Goal: Book appointment/travel/reservation

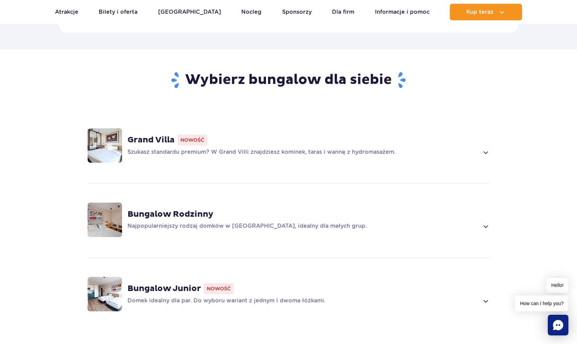
scroll to position [456, 0]
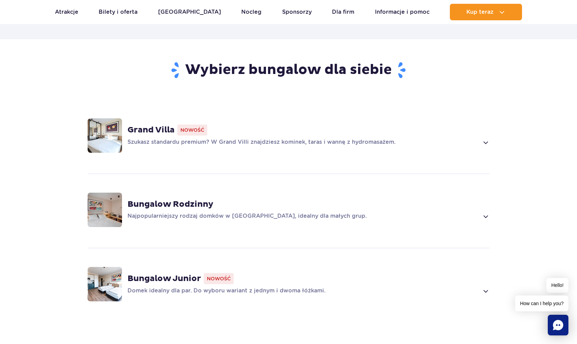
click at [451, 152] on div "Grand Villa Nowość Szukasz standardu premium? W Grand Villi znajdziesz kominek,…" at bounding box center [288, 135] width 441 height 73
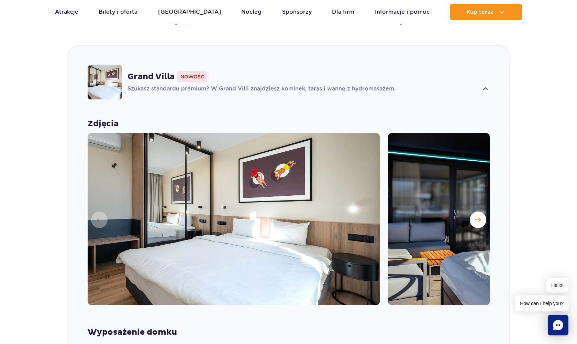
scroll to position [513, 0]
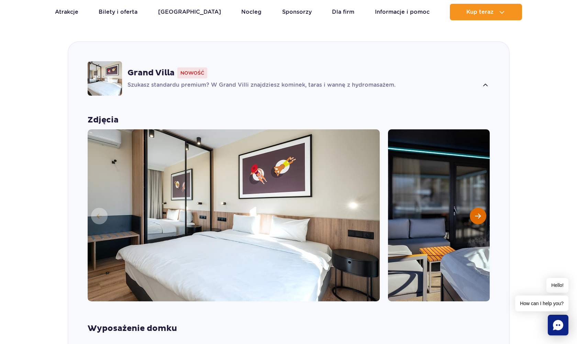
click at [480, 213] on span "Następny slajd" at bounding box center [478, 216] width 6 height 6
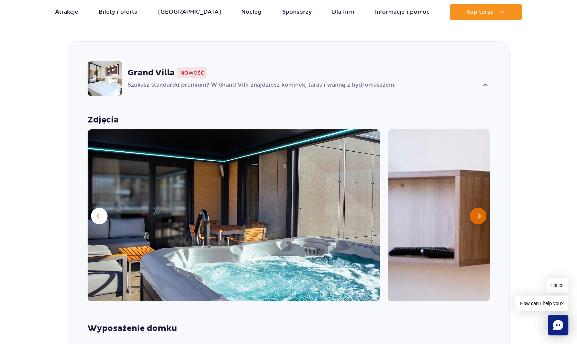
click at [480, 213] on span "Następny slajd" at bounding box center [478, 216] width 6 height 6
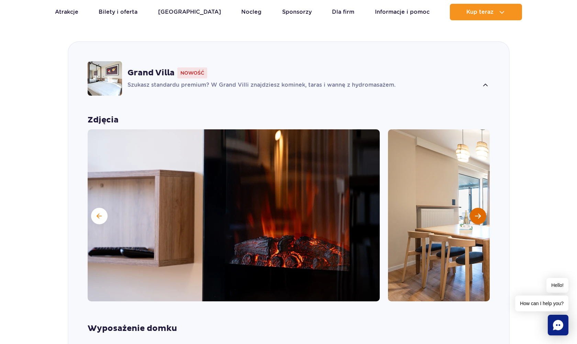
click at [480, 213] on span "Następny slajd" at bounding box center [478, 216] width 6 height 6
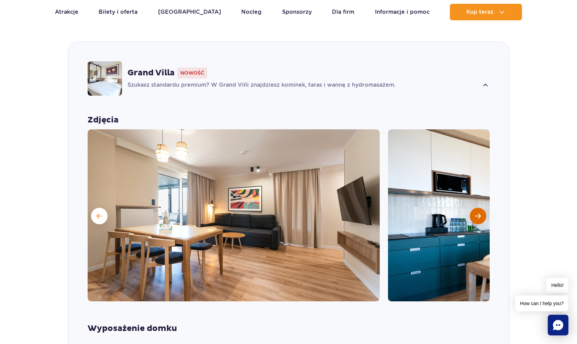
click at [480, 213] on span "Następny slajd" at bounding box center [478, 216] width 6 height 6
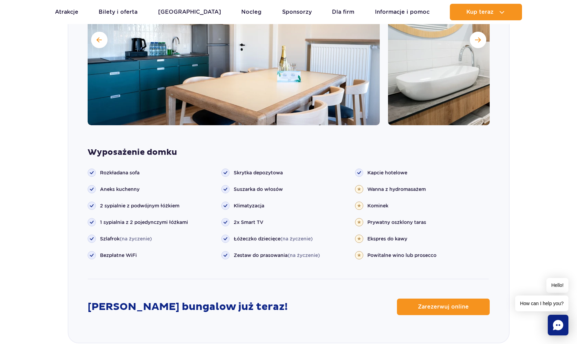
scroll to position [732, 0]
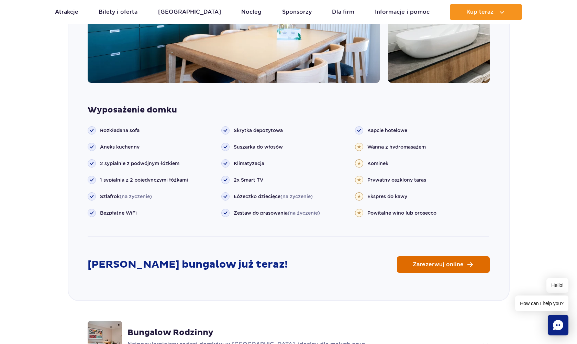
click at [472, 256] on link "Zarezerwuj online" at bounding box center [443, 264] width 93 height 16
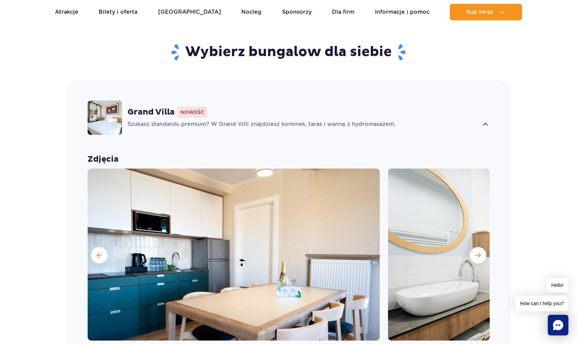
scroll to position [463, 0]
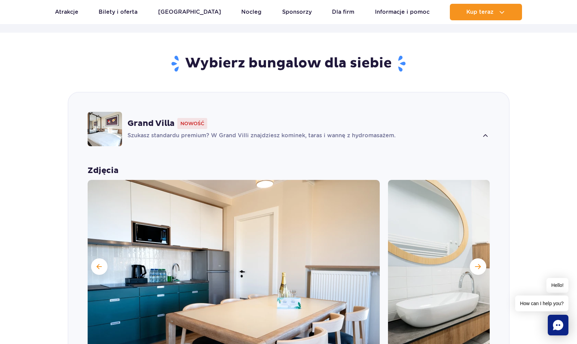
click at [478, 119] on div "Grand Villa Nowość Szukasz standardu premium? W Grand Villi znajdziesz kominek,…" at bounding box center [309, 129] width 362 height 22
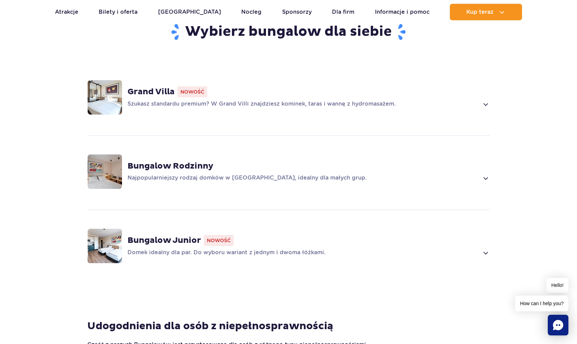
scroll to position [477, 0]
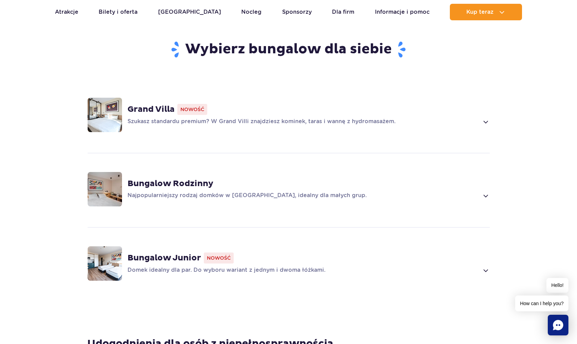
click at [366, 191] on p "Najpopularniejszy rodzaj domków w Suntago Village, idealny dla małych grup." at bounding box center [304, 195] width 352 height 8
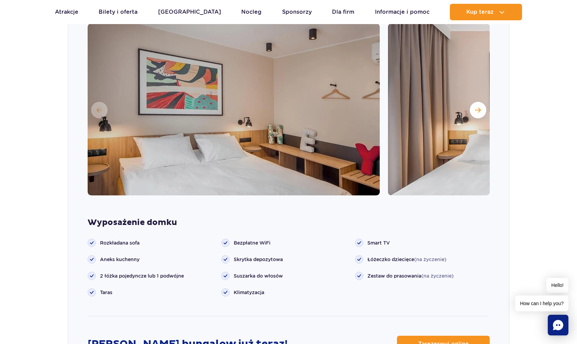
scroll to position [750, 0]
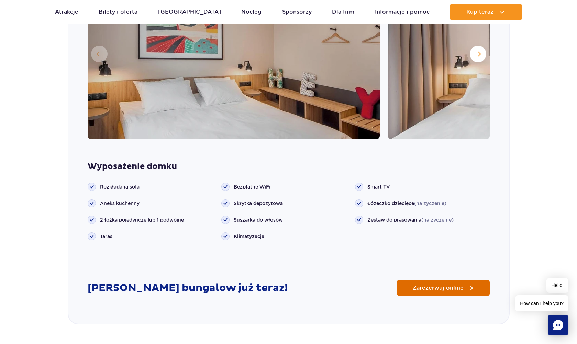
click at [434, 283] on link "Zarezerwuj online" at bounding box center [443, 287] width 93 height 16
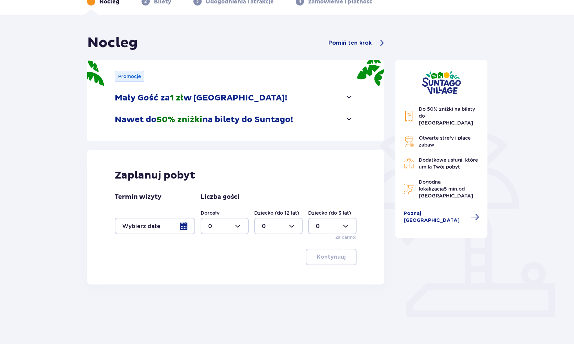
scroll to position [38, 0]
click at [151, 233] on div at bounding box center [155, 226] width 80 height 16
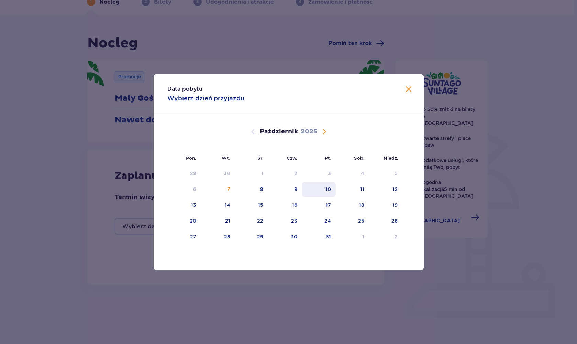
click at [322, 187] on div "10" at bounding box center [319, 189] width 34 height 15
click at [357, 189] on div "11" at bounding box center [352, 189] width 33 height 15
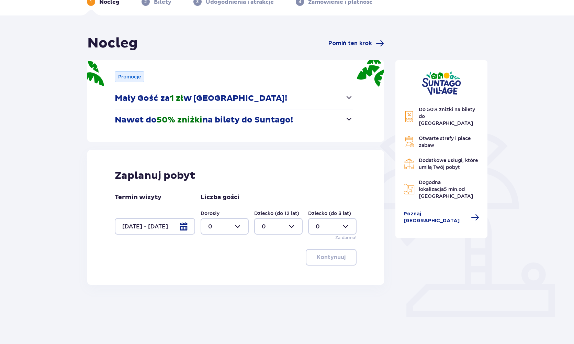
click at [165, 212] on div "Termin wizyty 10.10.25 - 11.10.25" at bounding box center [155, 213] width 80 height 41
click at [165, 221] on div at bounding box center [155, 226] width 80 height 16
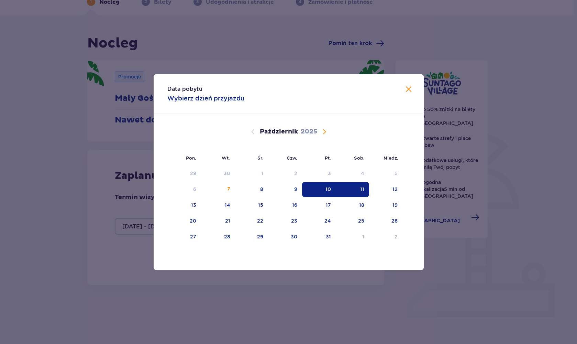
click at [361, 193] on div "11" at bounding box center [352, 189] width 33 height 15
click at [396, 189] on div "12" at bounding box center [394, 189] width 5 height 7
type input "[DATE] - [DATE]"
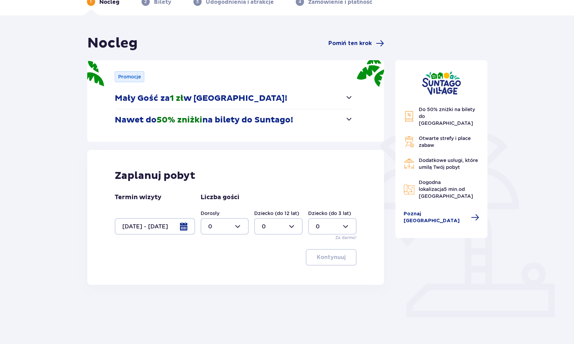
click at [455, 246] on div "Do 50% zniżki na bilety do [GEOGRAPHIC_DATA] Otwarte strefy i place zabaw Dodat…" at bounding box center [441, 178] width 103 height 287
click at [241, 228] on div at bounding box center [225, 226] width 48 height 16
click at [213, 273] on div "2" at bounding box center [224, 276] width 33 height 8
type input "2"
click at [330, 263] on button "Kontynuuj" at bounding box center [331, 257] width 51 height 16
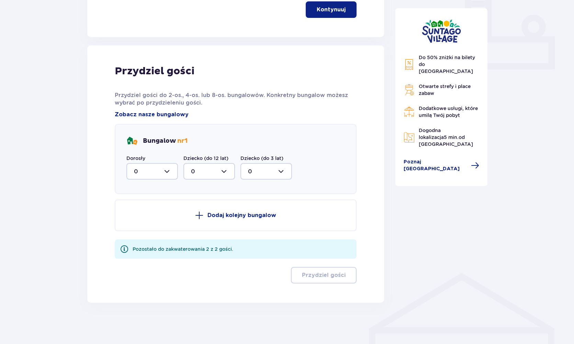
scroll to position [286, 0]
click at [163, 174] on div at bounding box center [152, 171] width 52 height 16
click at [137, 220] on div "2" at bounding box center [152, 221] width 36 height 8
type input "2"
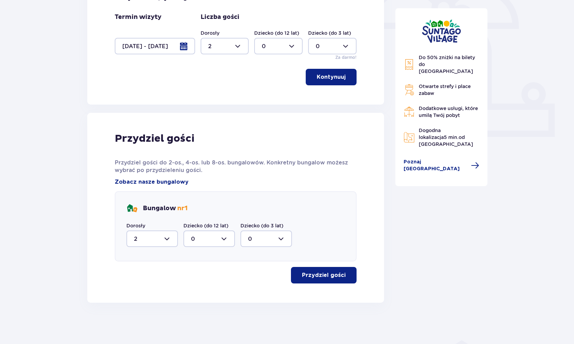
scroll to position [218, 0]
click at [324, 276] on p "Przydziel gości" at bounding box center [324, 275] width 44 height 8
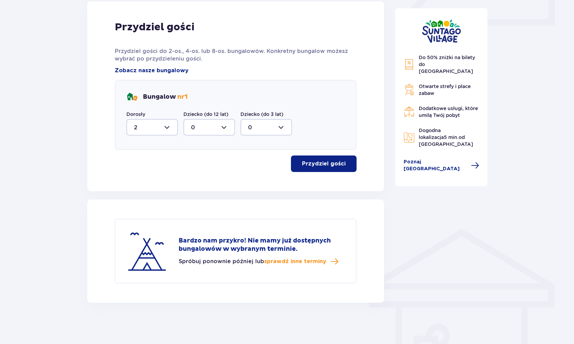
scroll to position [330, 0]
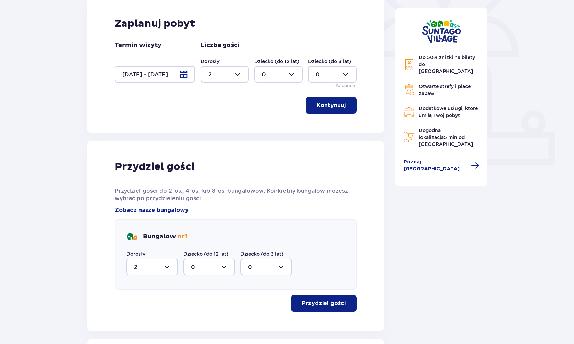
click at [340, 113] on button "Kontynuuj" at bounding box center [331, 105] width 51 height 16
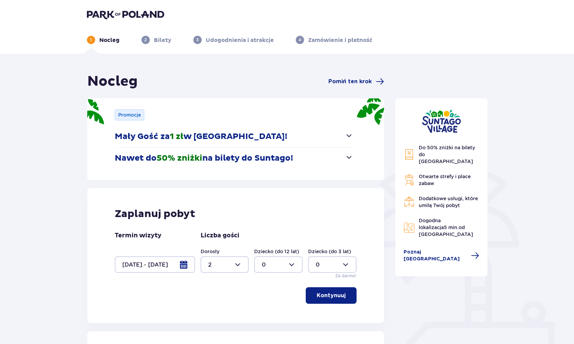
scroll to position [0, 0]
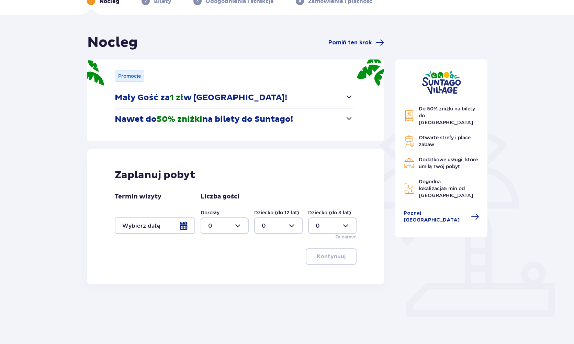
click at [183, 225] on div at bounding box center [155, 225] width 80 height 16
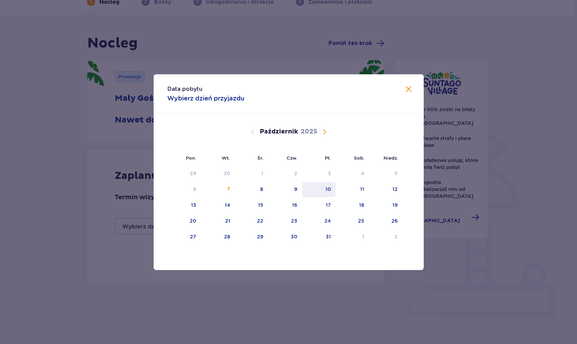
click at [322, 192] on div "10" at bounding box center [319, 189] width 34 height 15
click at [353, 192] on div "11" at bounding box center [352, 189] width 33 height 15
type input "[DATE] - [DATE]"
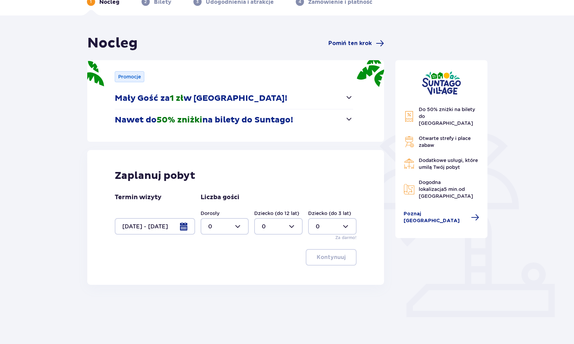
click at [462, 237] on div "Do 50% zniżki na bilety do [GEOGRAPHIC_DATA] Otwarte strefy i place zabaw Dodat…" at bounding box center [441, 178] width 103 height 287
click at [240, 226] on div at bounding box center [225, 226] width 48 height 16
click at [214, 277] on div "2" at bounding box center [224, 276] width 33 height 8
type input "2"
click at [336, 268] on div "Zaplanuj pobyt Termin wizyty [DATE] - [DATE] Liczba gości Dorosły 2 Dziecko (do…" at bounding box center [235, 217] width 297 height 135
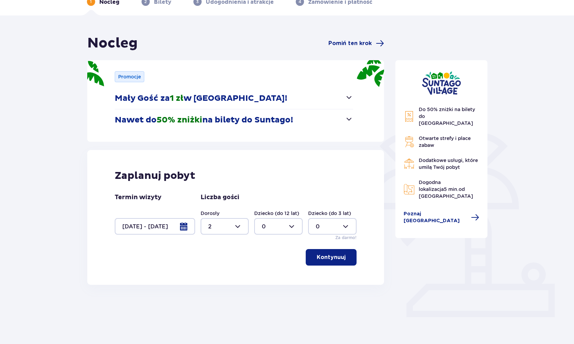
click at [336, 258] on p "Kontynuuj" at bounding box center [331, 257] width 29 height 8
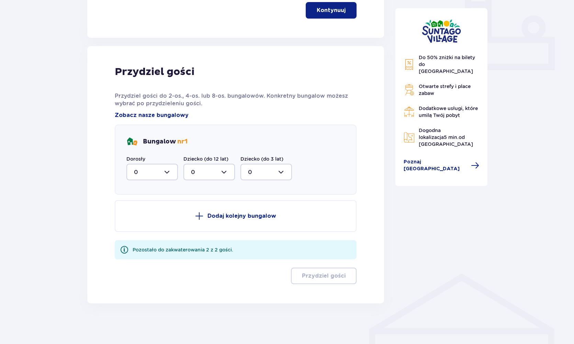
scroll to position [286, 0]
click at [160, 170] on div at bounding box center [152, 171] width 52 height 16
click at [136, 217] on span "2" at bounding box center [152, 221] width 50 height 14
type input "2"
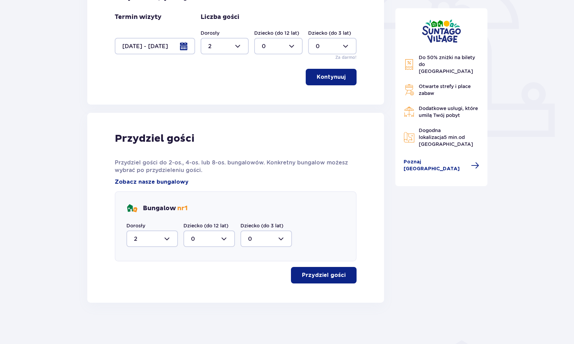
click at [313, 275] on p "Przydziel gości" at bounding box center [324, 275] width 44 height 8
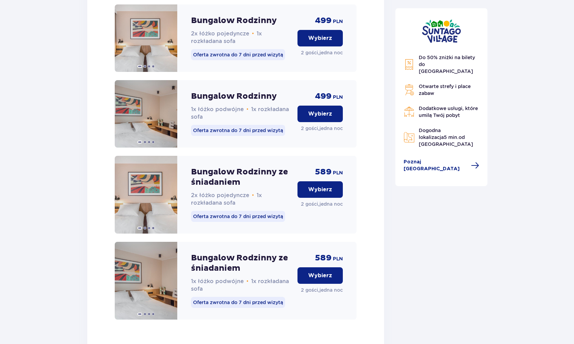
scroll to position [768, 0]
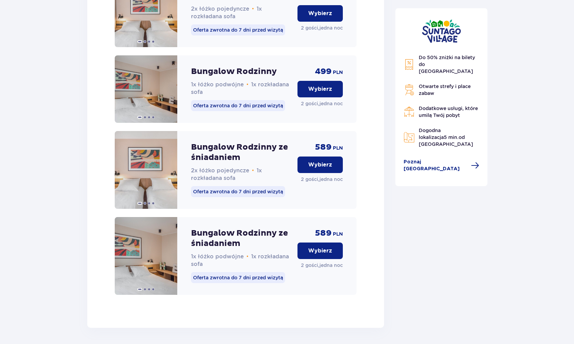
click at [327, 168] on p "Wybierz" at bounding box center [320, 165] width 24 height 8
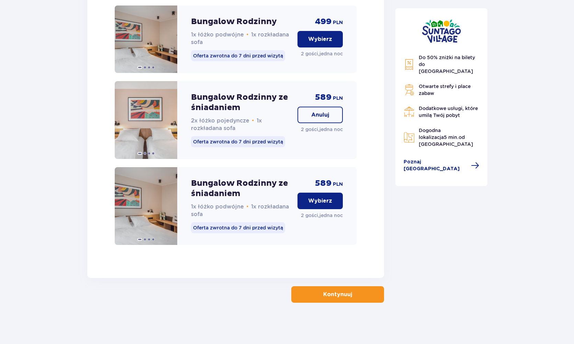
scroll to position [849, 0]
click at [335, 115] on button "Anuluj" at bounding box center [320, 115] width 45 height 16
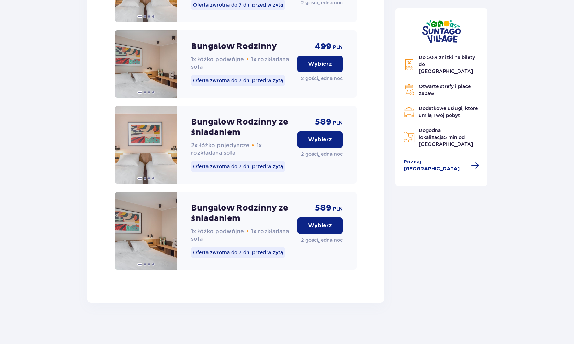
scroll to position [824, 0]
click at [317, 228] on p "Wybierz" at bounding box center [320, 226] width 24 height 8
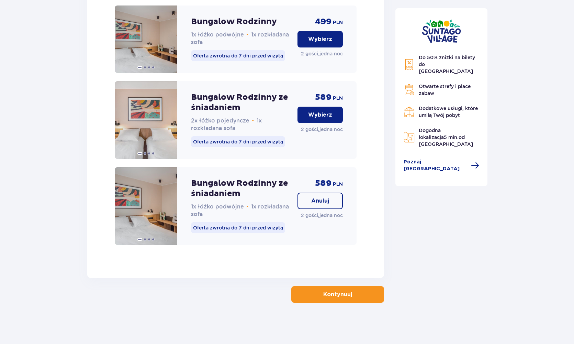
click at [321, 290] on button "Kontynuuj" at bounding box center [337, 294] width 93 height 16
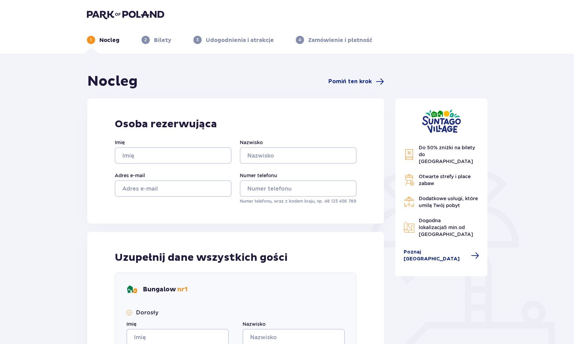
click at [517, 77] on div "Nocleg Pomiń ten krok Osoba rezerwująca Imię Nazwisko Adres e-mail Numer telefo…" at bounding box center [287, 294] width 574 height 480
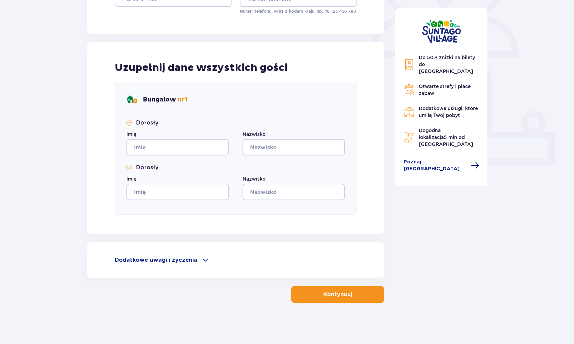
scroll to position [190, 0]
click at [201, 262] on span at bounding box center [205, 260] width 8 height 8
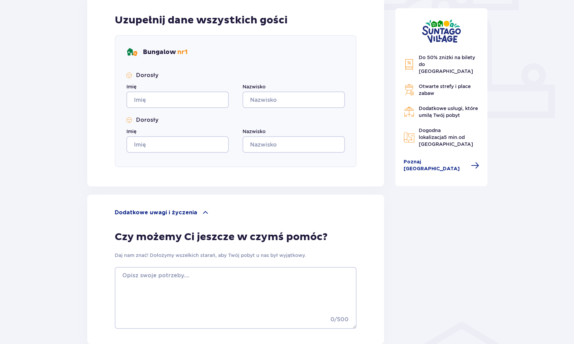
scroll to position [271, 0]
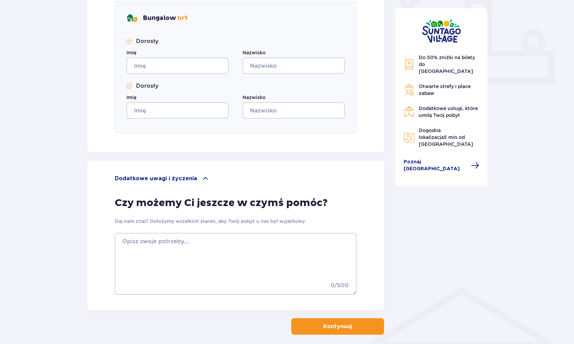
click at [201, 176] on span at bounding box center [205, 178] width 8 height 8
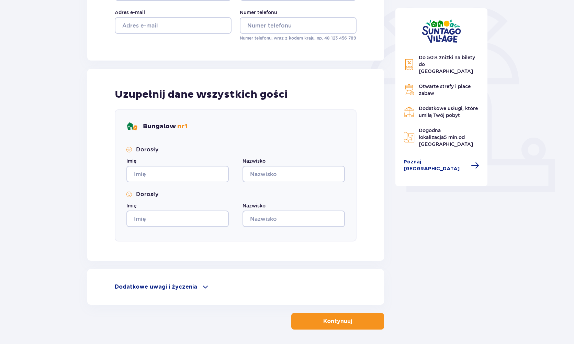
scroll to position [153, 0]
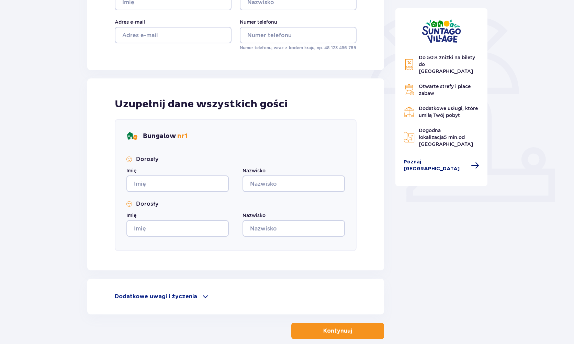
click at [430, 158] on span "Poznaj [GEOGRAPHIC_DATA]" at bounding box center [435, 165] width 63 height 14
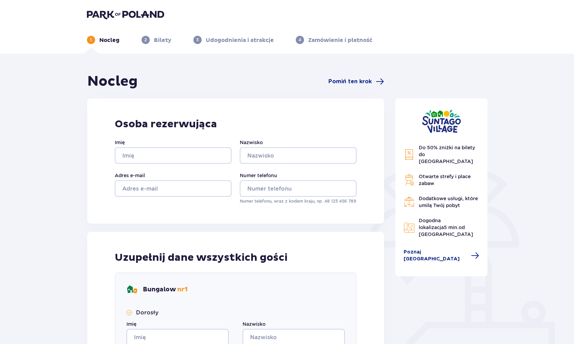
scroll to position [15, 0]
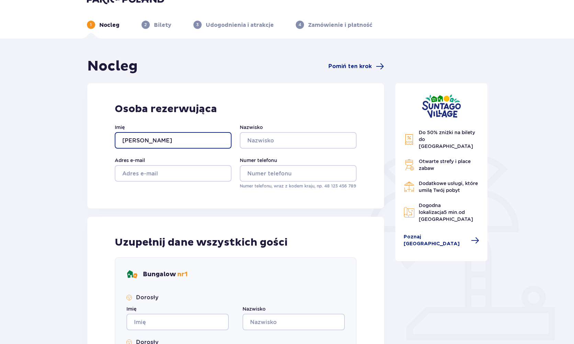
type input "[PERSON_NAME]"
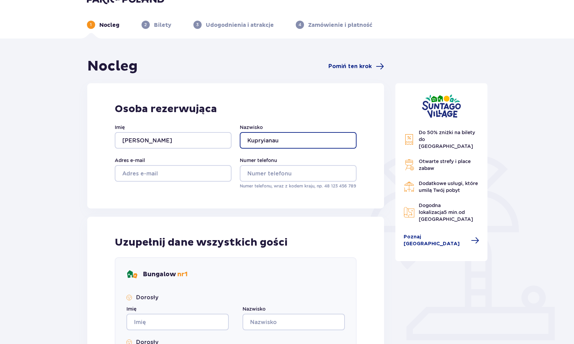
type input "Kupryianau"
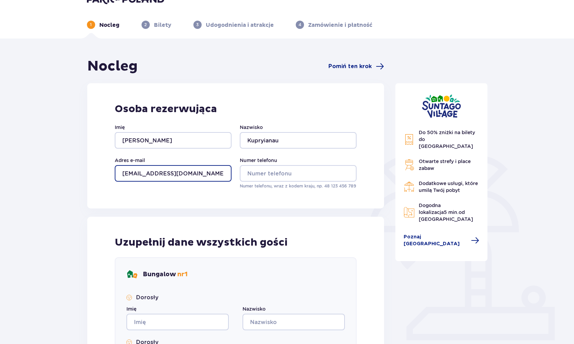
type input "[EMAIL_ADDRESS][DOMAIN_NAME]"
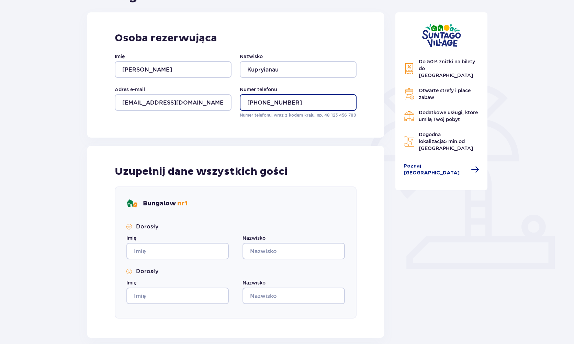
scroll to position [152, 0]
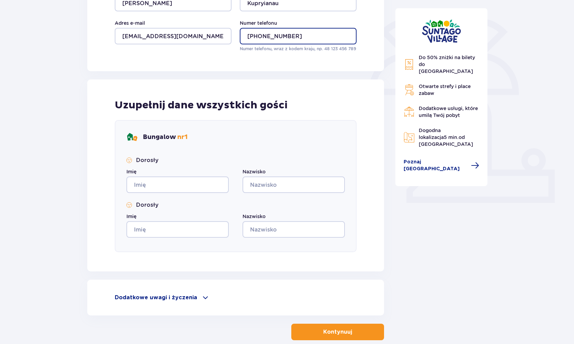
type input "[PHONE_NUMBER]"
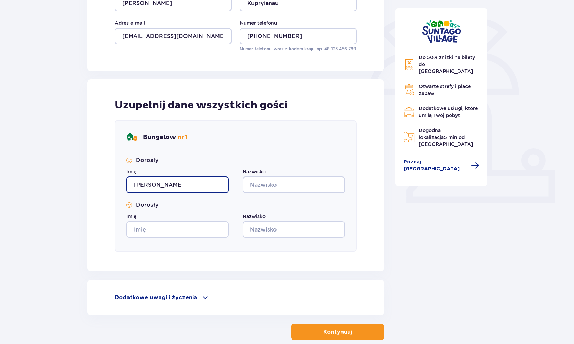
type input "[PERSON_NAME]"
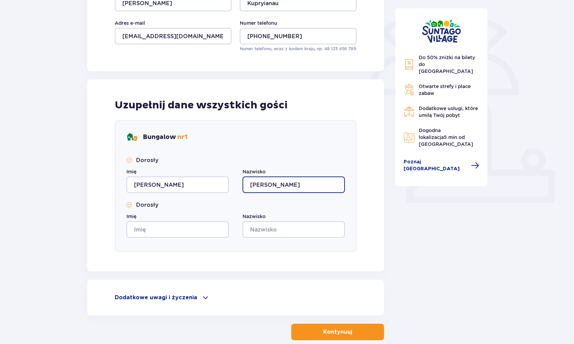
type input "[PERSON_NAME]"
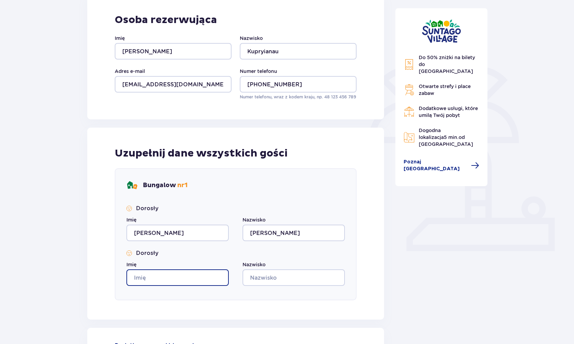
scroll to position [112, 0]
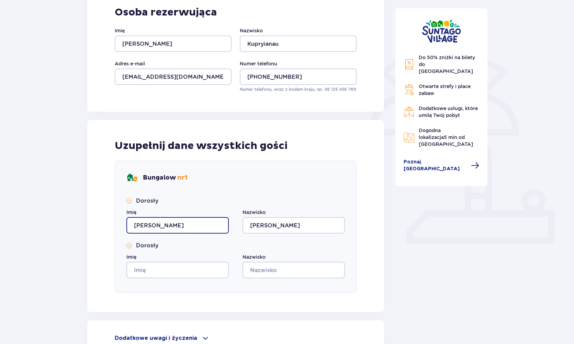
click at [182, 222] on input "[PERSON_NAME]" at bounding box center [177, 225] width 102 height 16
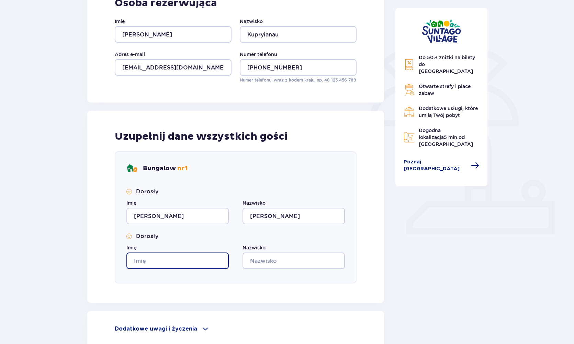
click at [162, 267] on input "Imię" at bounding box center [177, 260] width 102 height 16
type input "[PERSON_NAME]"
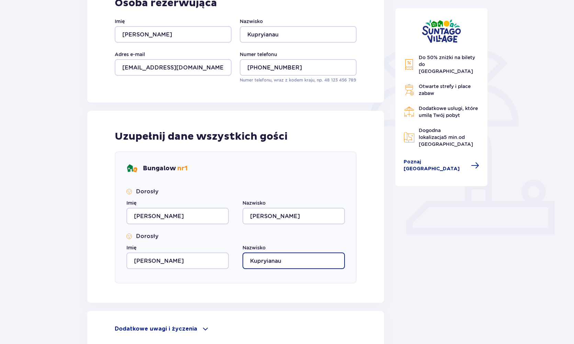
type input "Kupryianau"
click at [363, 248] on div "Uzupełnij dane wszystkich gości Bungalow nr 1 Dorosły Imię [PERSON_NAME] Nazwis…" at bounding box center [235, 207] width 297 height 192
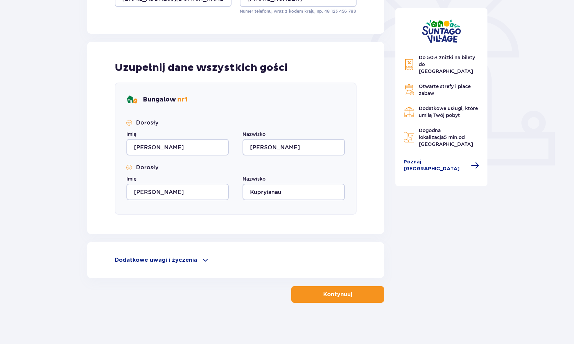
scroll to position [190, 0]
click at [346, 293] on p "Kontynuuj" at bounding box center [337, 294] width 29 height 8
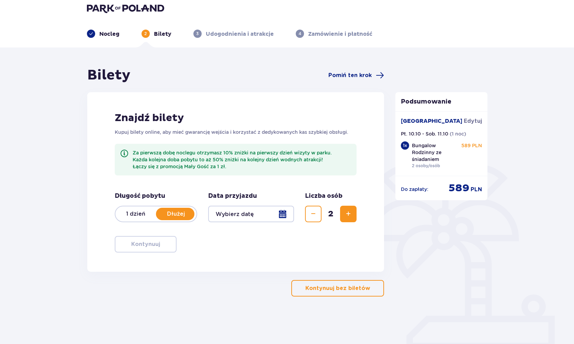
scroll to position [7, 0]
click at [254, 212] on div at bounding box center [251, 213] width 86 height 16
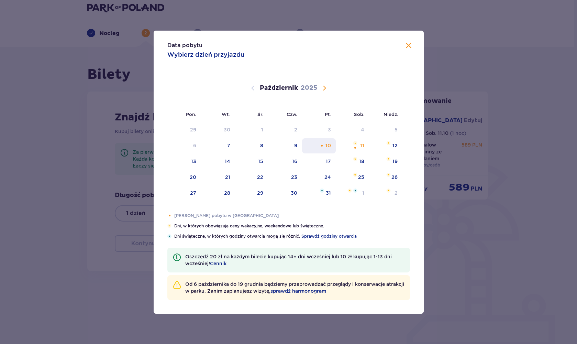
click at [331, 146] on div "10" at bounding box center [327, 145] width 5 height 7
click at [354, 145] on img at bounding box center [355, 143] width 4 height 4
type input "[DATE] - [DATE]"
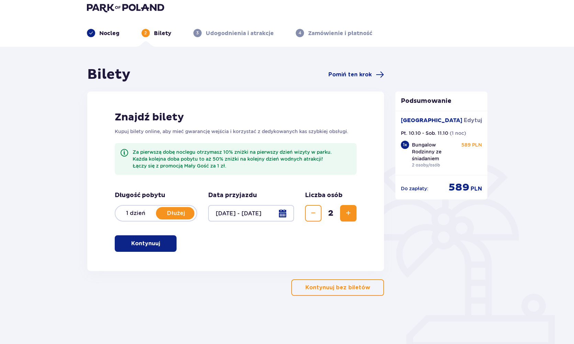
click at [140, 217] on p "1 dzień" at bounding box center [135, 213] width 41 height 8
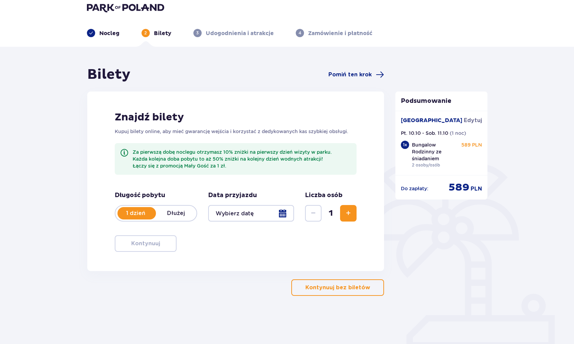
click at [241, 214] on div at bounding box center [251, 213] width 86 height 16
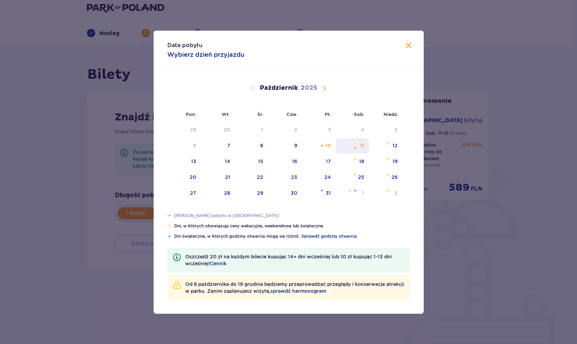
click at [363, 147] on div "11" at bounding box center [362, 145] width 4 height 7
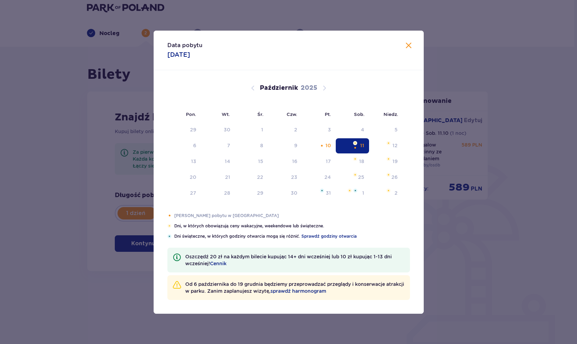
type input "[DATE]"
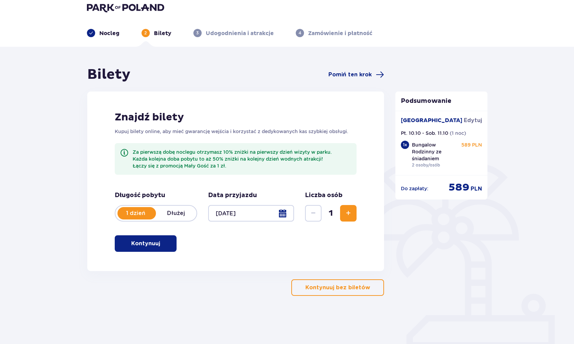
click at [348, 212] on span "Zwiększ" at bounding box center [348, 213] width 8 height 8
click at [158, 244] on span "button" at bounding box center [161, 243] width 8 height 8
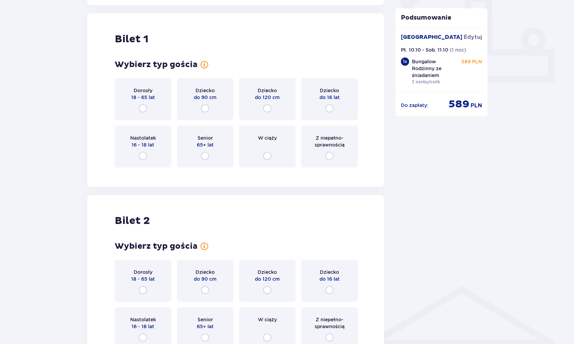
scroll to position [278, 0]
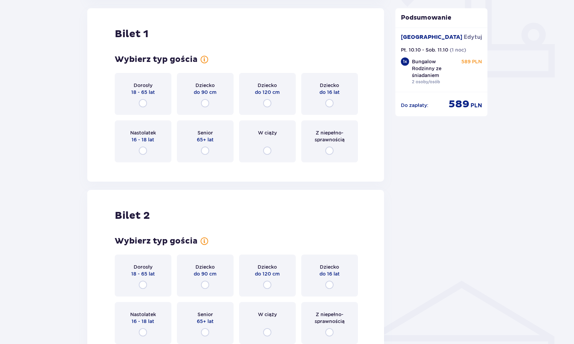
click at [145, 103] on input "radio" at bounding box center [143, 103] width 8 height 8
radio input "true"
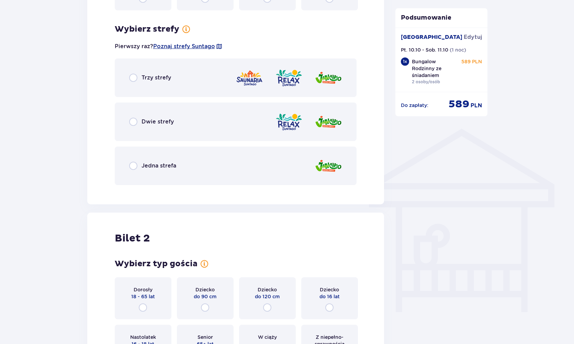
scroll to position [428, 0]
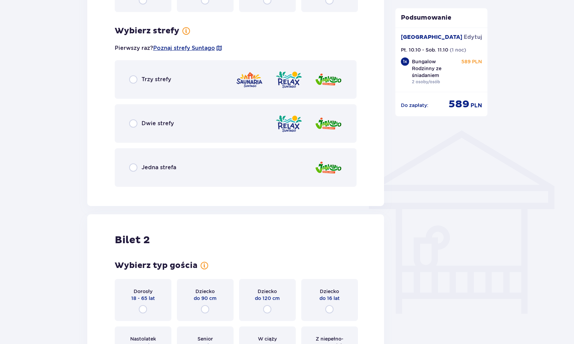
click at [134, 80] on input "radio" at bounding box center [133, 79] width 8 height 8
radio input "true"
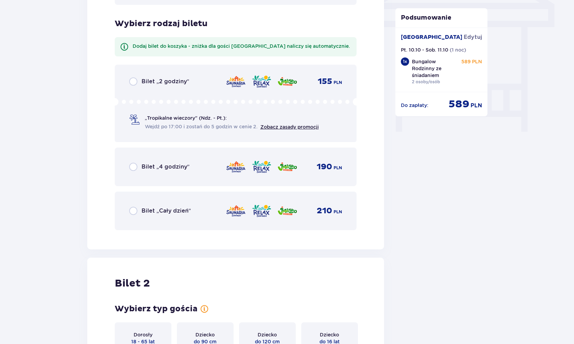
scroll to position [597, 0]
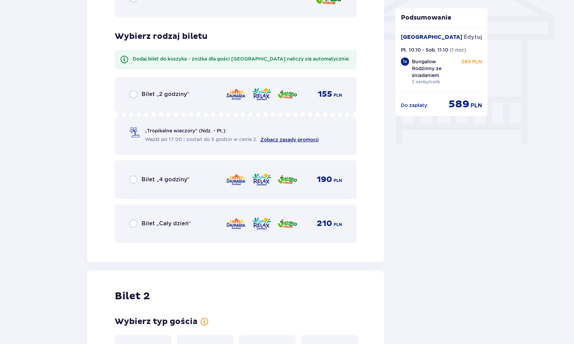
click at [274, 139] on link "Zobacz zasady promocji" at bounding box center [290, 139] width 58 height 5
click at [136, 95] on input "radio" at bounding box center [133, 94] width 8 height 8
radio input "true"
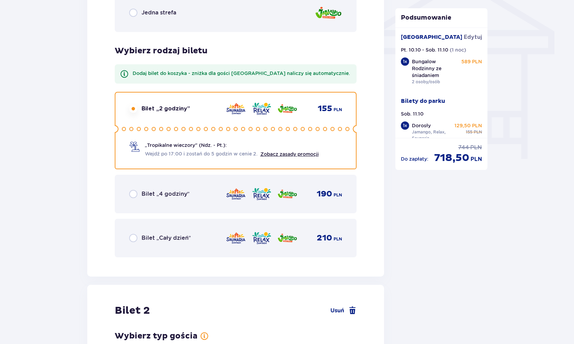
scroll to position [574, 0]
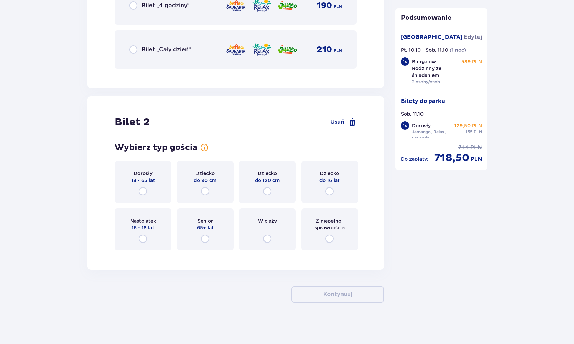
click at [143, 189] on input "radio" at bounding box center [143, 191] width 8 height 8
radio input "true"
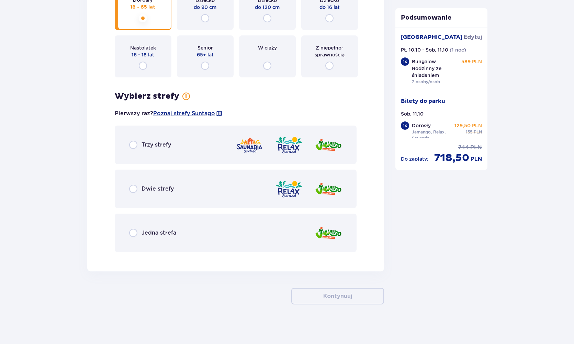
scroll to position [945, 0]
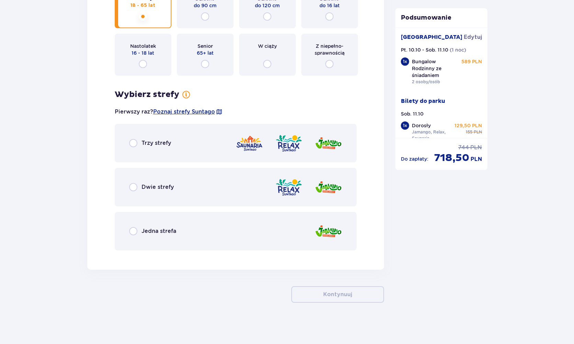
click at [133, 144] on input "radio" at bounding box center [133, 143] width 8 height 8
radio input "true"
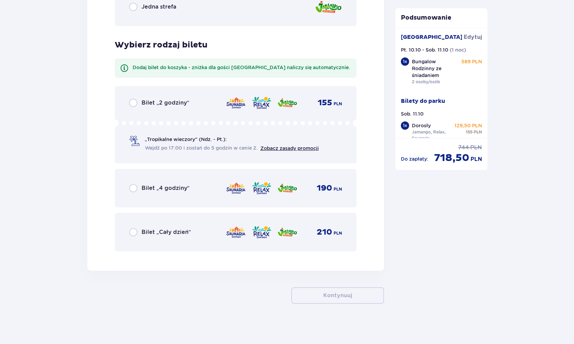
scroll to position [1171, 0]
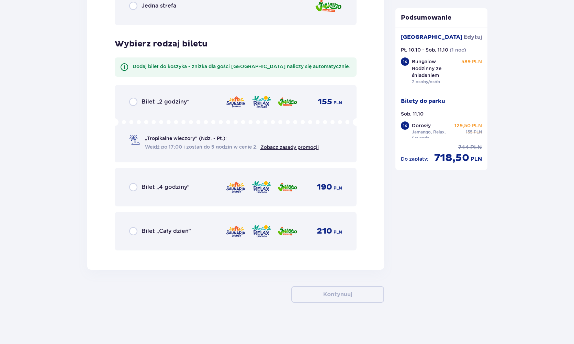
click at [134, 101] on input "radio" at bounding box center [133, 102] width 8 height 8
radio input "true"
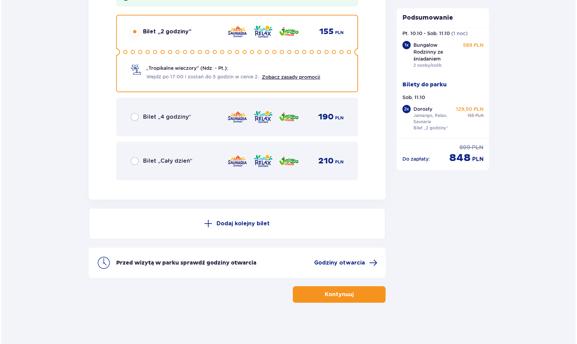
scroll to position [16, 0]
click at [359, 262] on span "Godziny otwarcia" at bounding box center [338, 263] width 51 height 8
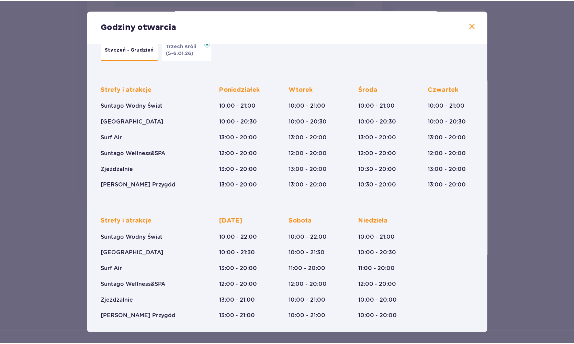
scroll to position [20, 0]
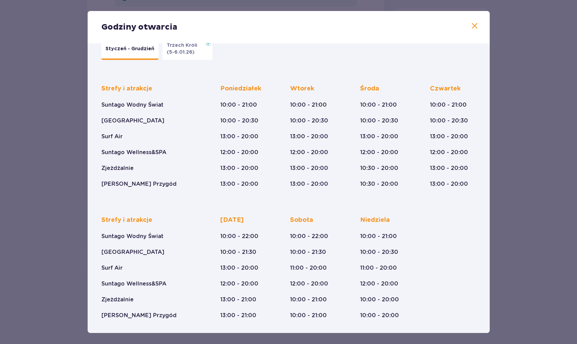
click at [538, 187] on div "Godziny otwarcia Styczeń - Grudzień Trzech Króli (5-6.01.26) Strefy i atrakcje …" at bounding box center [288, 172] width 577 height 344
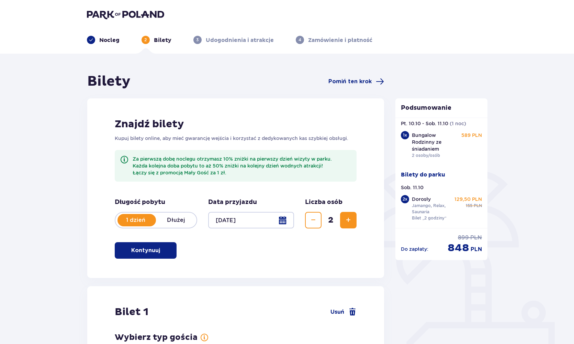
click at [109, 43] on p "Nocleg" at bounding box center [109, 40] width 20 height 8
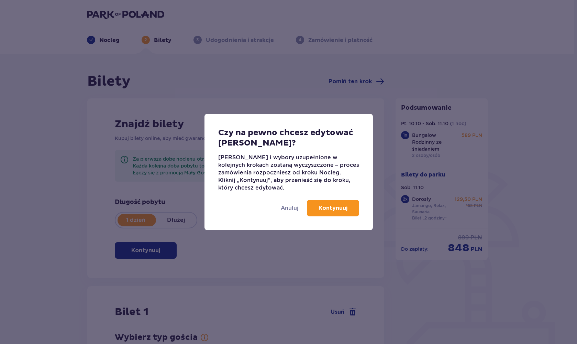
click at [320, 210] on p "Kontynuuj" at bounding box center [333, 208] width 29 height 8
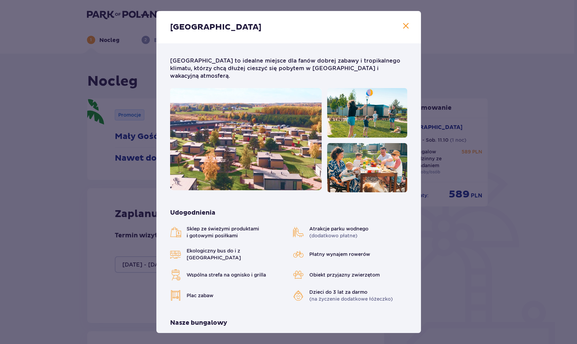
click at [402, 27] on span "Zamknij" at bounding box center [406, 26] width 8 height 8
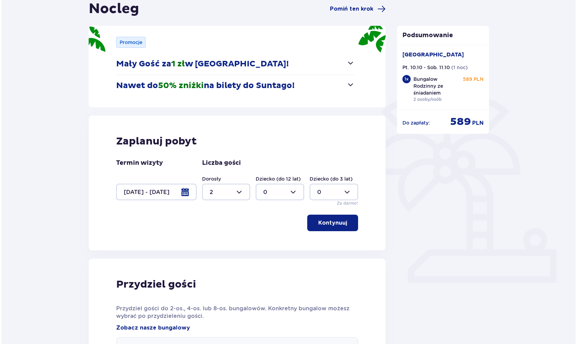
scroll to position [122, 0]
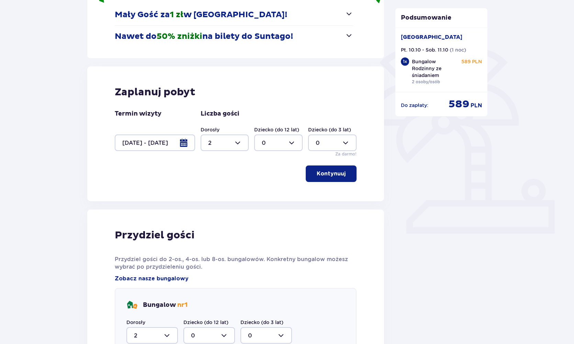
click at [142, 147] on div at bounding box center [155, 142] width 80 height 16
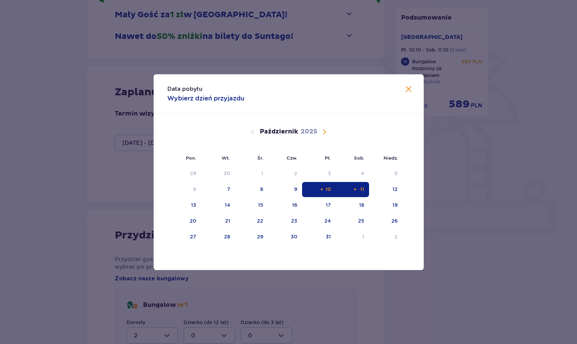
click at [363, 190] on div "11" at bounding box center [362, 189] width 4 height 7
click at [396, 190] on div "12" at bounding box center [394, 189] width 5 height 7
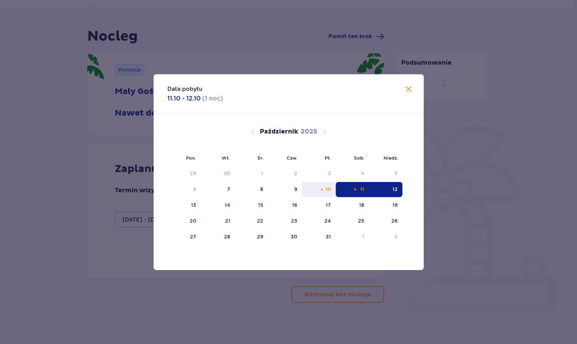
type input "[DATE] - [DATE]"
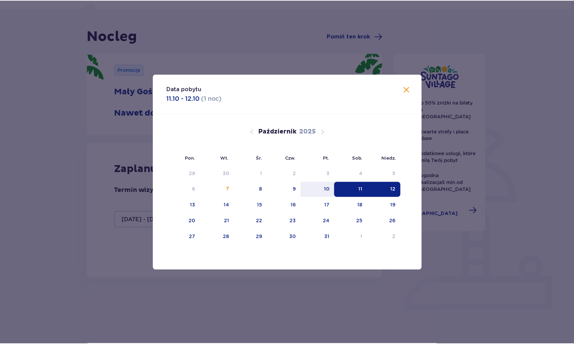
scroll to position [38, 0]
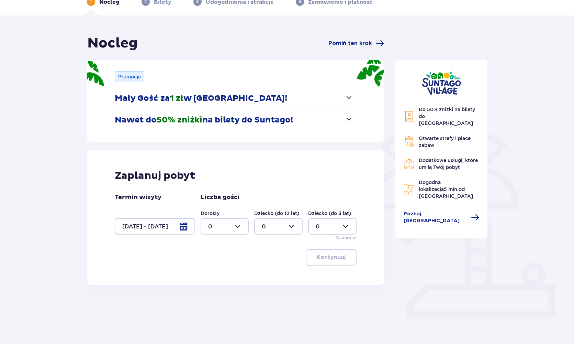
click at [241, 224] on div at bounding box center [225, 226] width 48 height 16
click at [213, 273] on div "2" at bounding box center [224, 276] width 33 height 8
type input "2"
click at [322, 257] on p "Kontynuuj" at bounding box center [331, 257] width 29 height 8
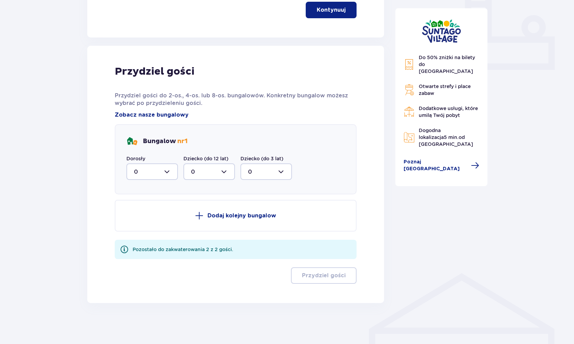
scroll to position [286, 0]
click at [176, 174] on div at bounding box center [152, 171] width 52 height 16
click at [149, 216] on span "2" at bounding box center [152, 221] width 50 height 14
type input "2"
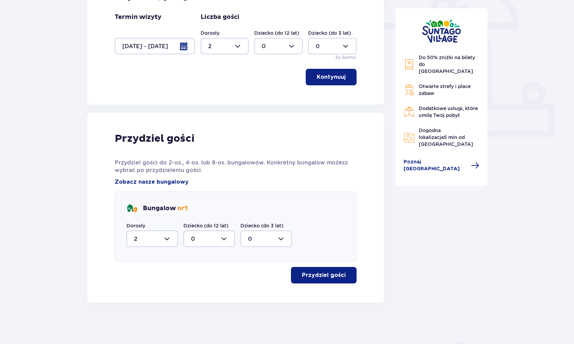
scroll to position [218, 0]
click at [316, 270] on button "Przydziel gości" at bounding box center [324, 275] width 66 height 16
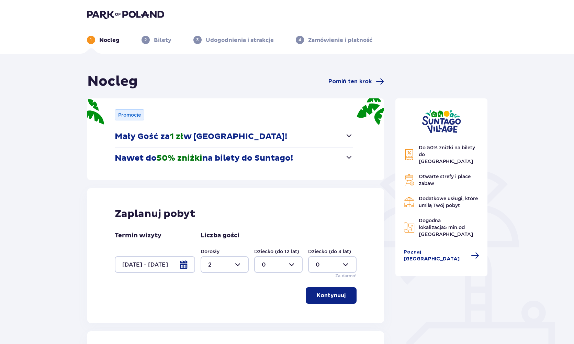
scroll to position [0, 0]
click at [349, 157] on span "button" at bounding box center [349, 157] width 8 height 8
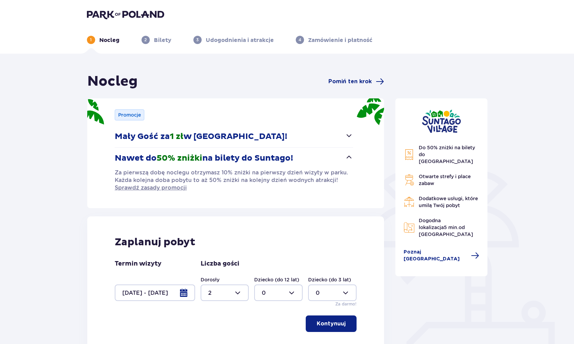
click at [349, 157] on span "button" at bounding box center [349, 157] width 8 height 8
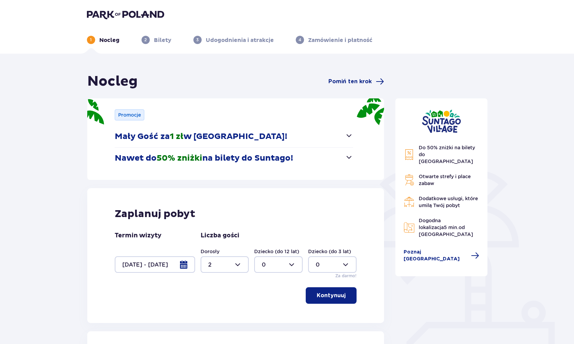
click at [347, 134] on span "button" at bounding box center [349, 135] width 8 height 8
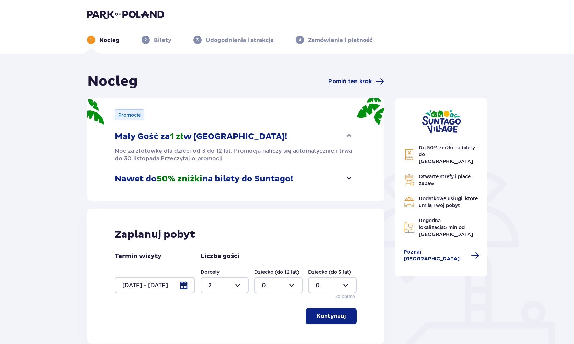
click at [347, 134] on span "button" at bounding box center [349, 135] width 8 height 8
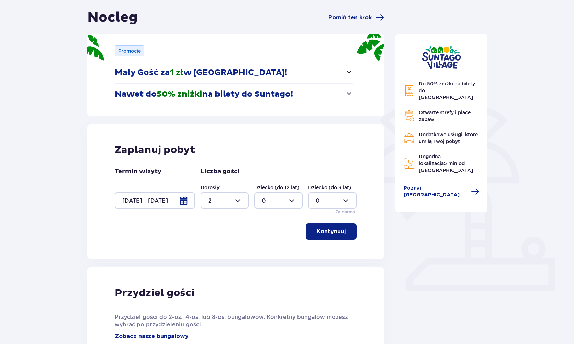
scroll to position [143, 0]
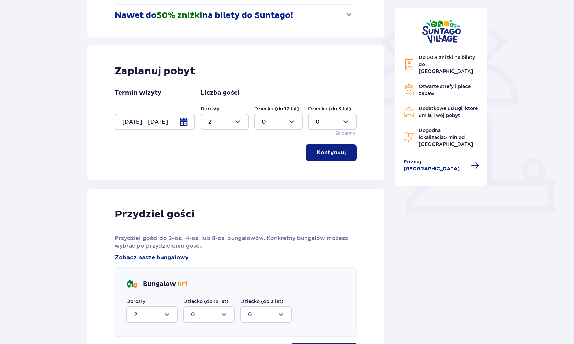
click at [400, 259] on div "Dodano bilet do zamówienia Do 50% zniżki na bilety do [GEOGRAPHIC_DATA] Otwarte…" at bounding box center [441, 209] width 103 height 559
